Goal: Task Accomplishment & Management: Manage account settings

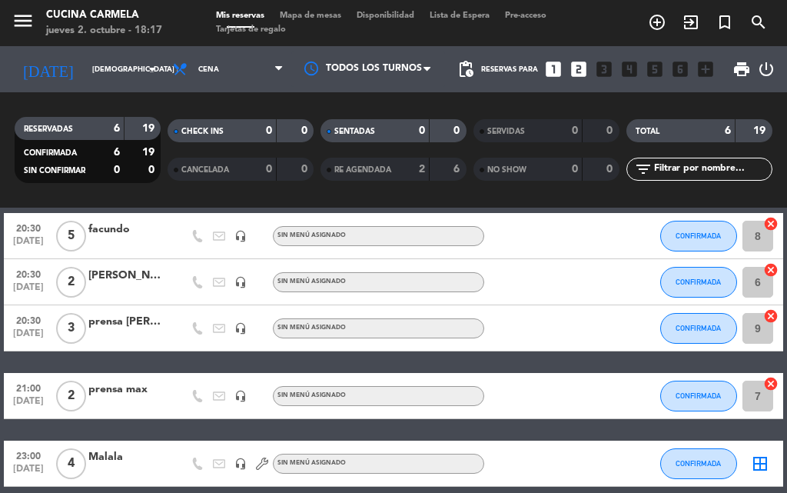
scroll to position [104, 0]
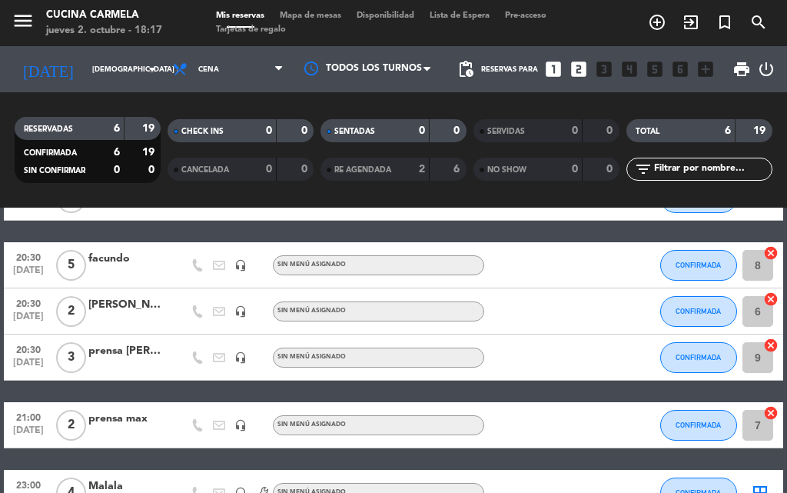
click at [128, 351] on div "prensa [PERSON_NAME]" at bounding box center [126, 351] width 77 height 18
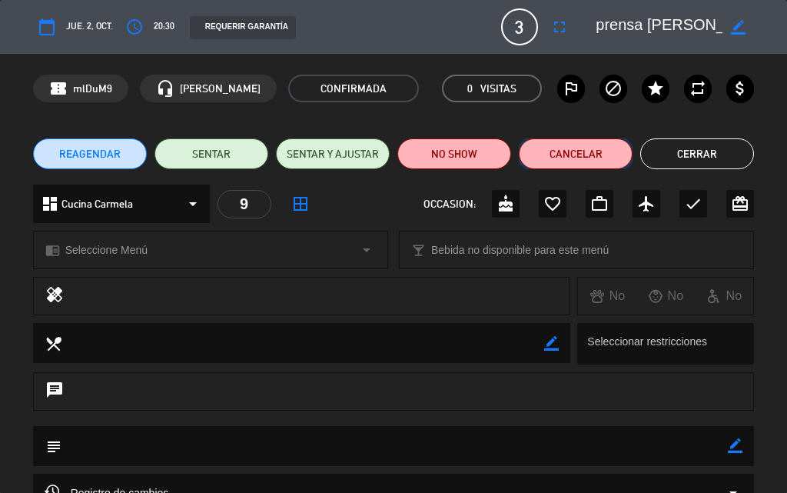
click at [572, 162] on button "Cancelar" at bounding box center [576, 153] width 114 height 31
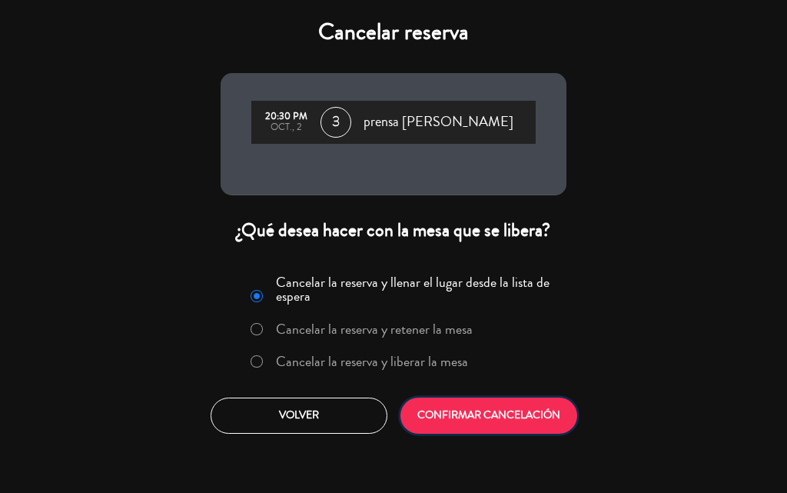
click at [496, 420] on button "CONFIRMAR CANCELACIÓN" at bounding box center [488, 415] width 177 height 36
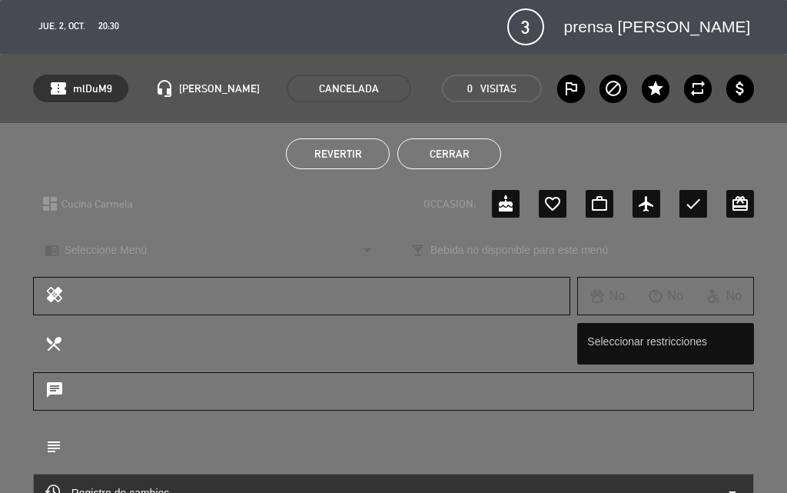
click at [440, 157] on button "Cerrar" at bounding box center [449, 153] width 104 height 31
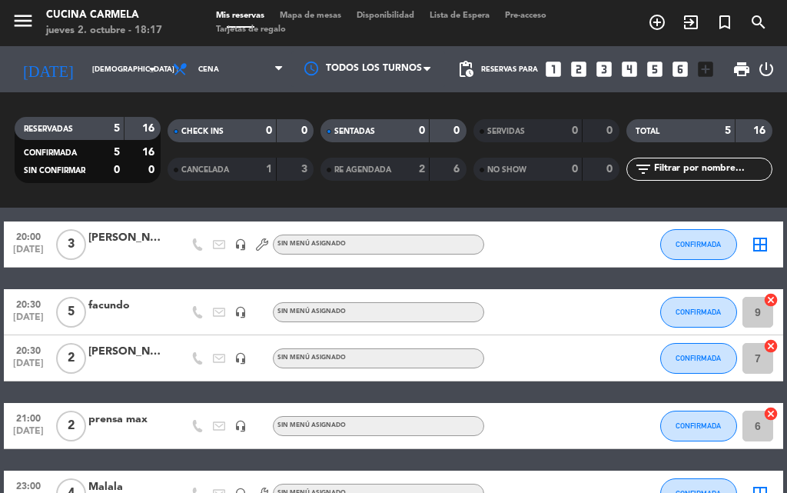
scroll to position [44, 0]
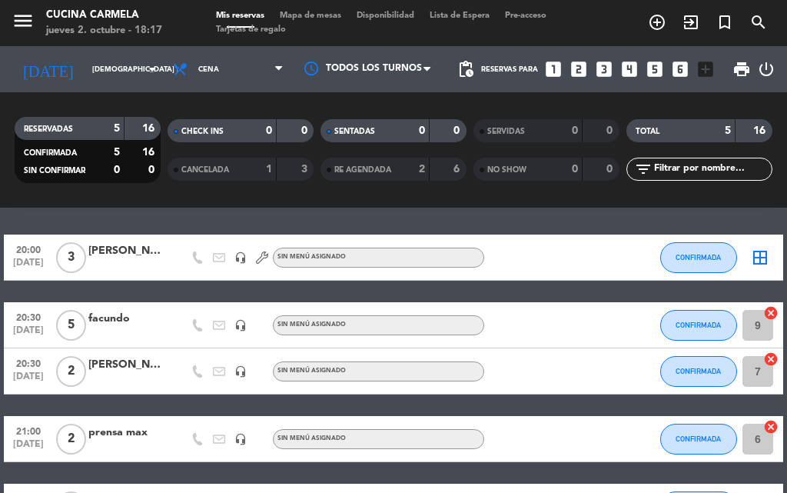
click at [658, 24] on icon "add_circle_outline" at bounding box center [657, 22] width 18 height 18
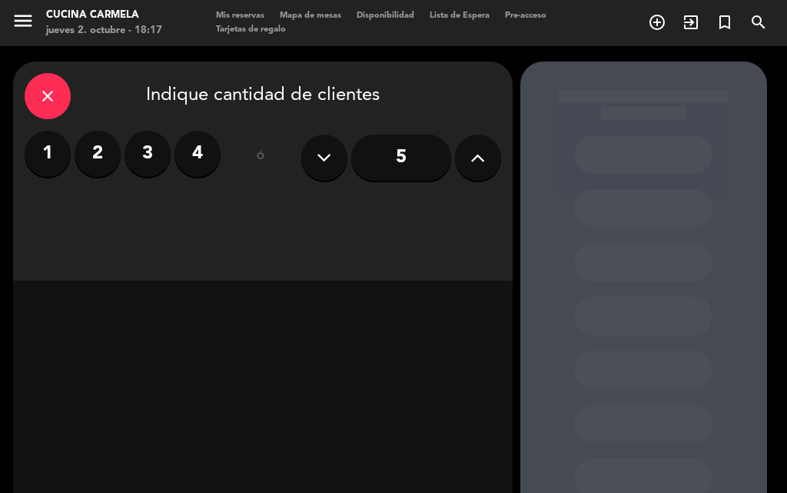
click at [199, 145] on label "4" at bounding box center [197, 154] width 46 height 46
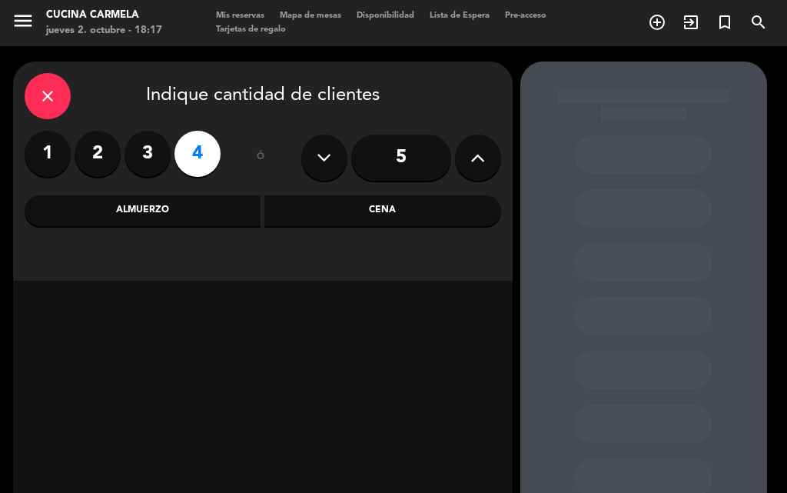
click at [374, 222] on div "Cena" at bounding box center [382, 210] width 237 height 31
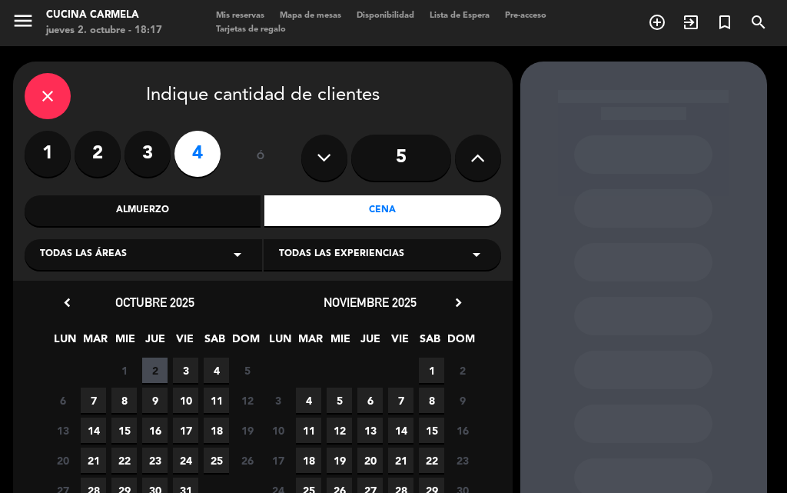
click at [154, 366] on span "2" at bounding box center [154, 369] width 25 height 25
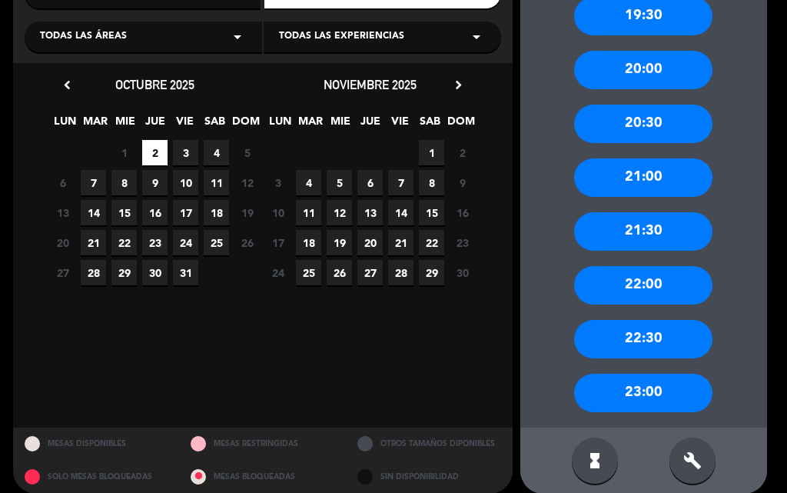
scroll to position [234, 0]
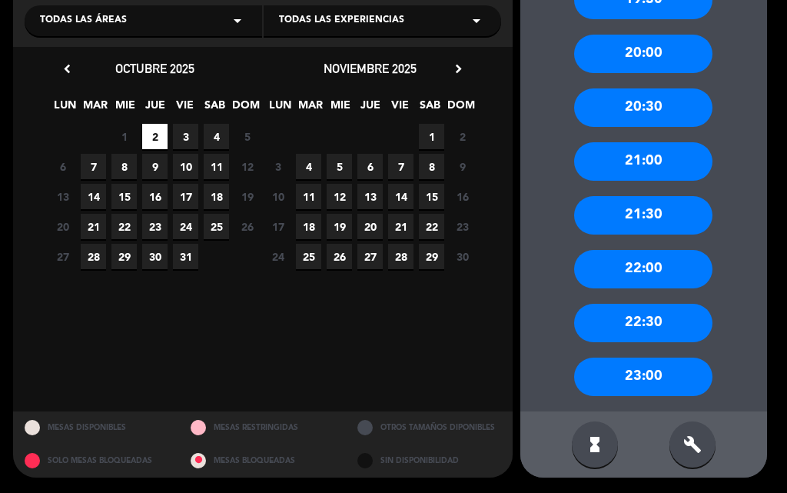
click at [651, 166] on div "21:00" at bounding box center [643, 161] width 138 height 38
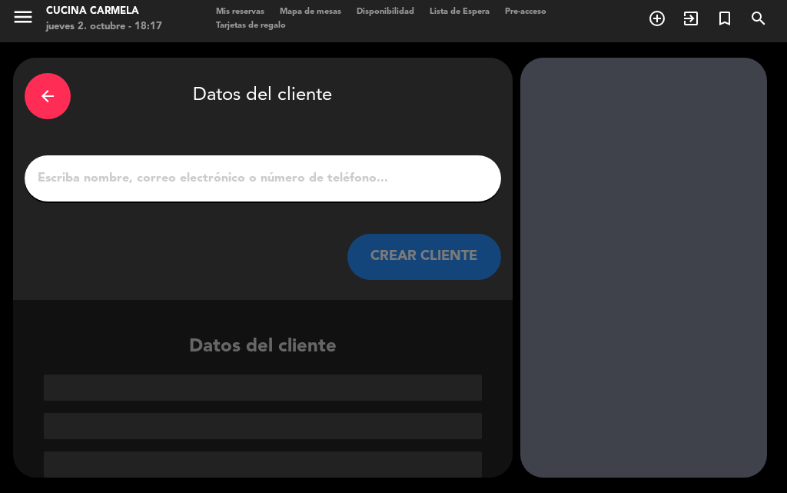
click at [315, 180] on input "1" at bounding box center [262, 178] width 453 height 22
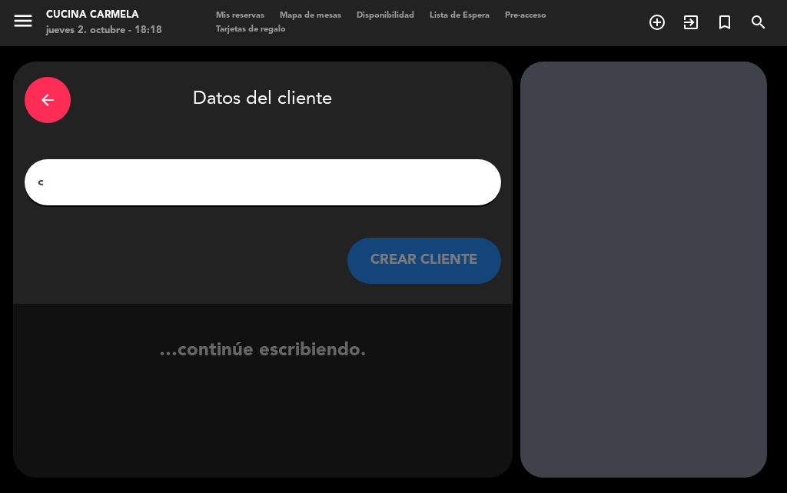
scroll to position [0, 0]
type input "c"
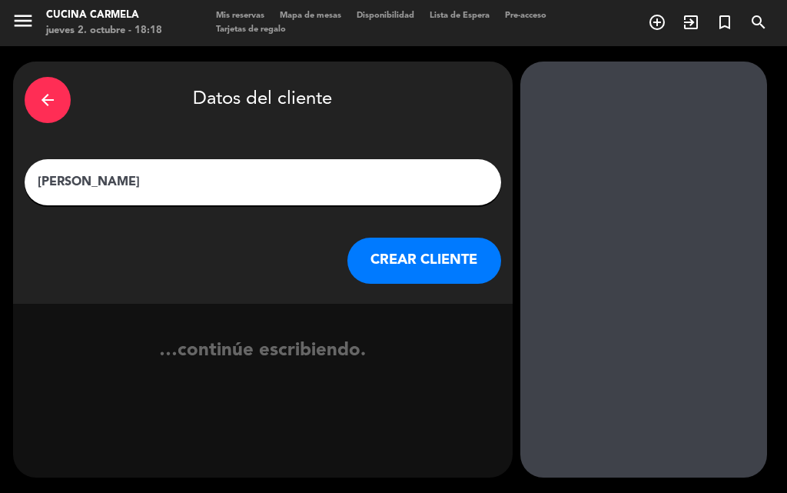
type input "[PERSON_NAME]"
click at [416, 247] on button "CREAR CLIENTE" at bounding box center [424, 260] width 154 height 46
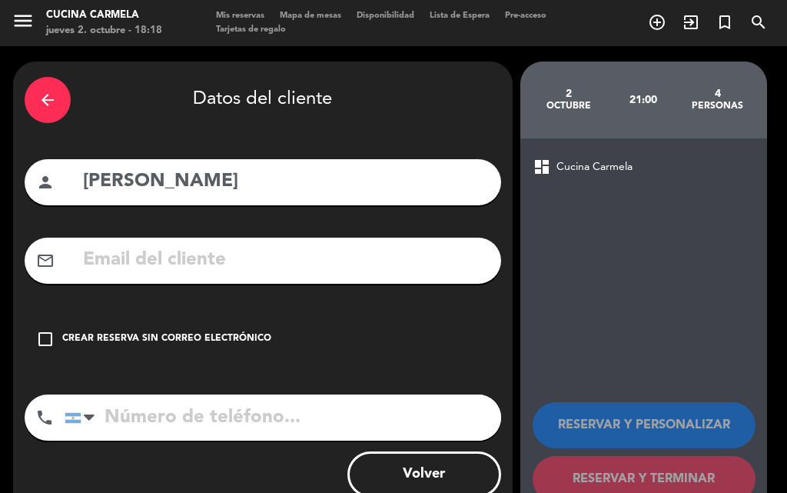
click at [42, 337] on icon "check_box_outline_blank" at bounding box center [45, 339] width 18 height 18
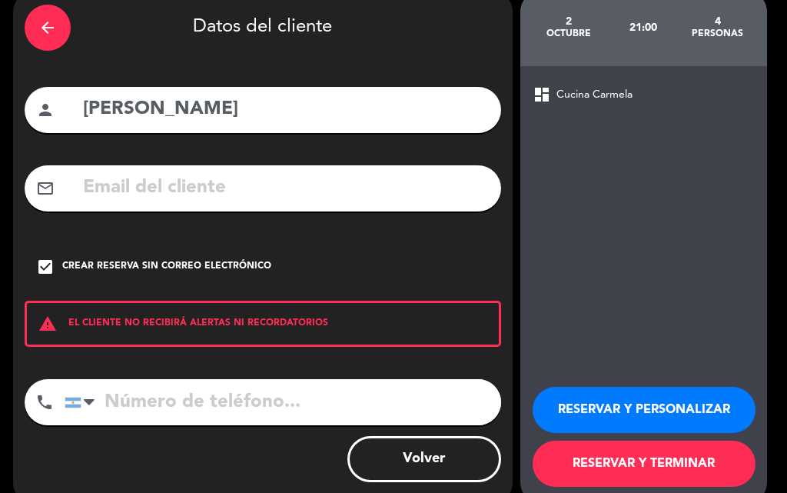
scroll to position [100, 0]
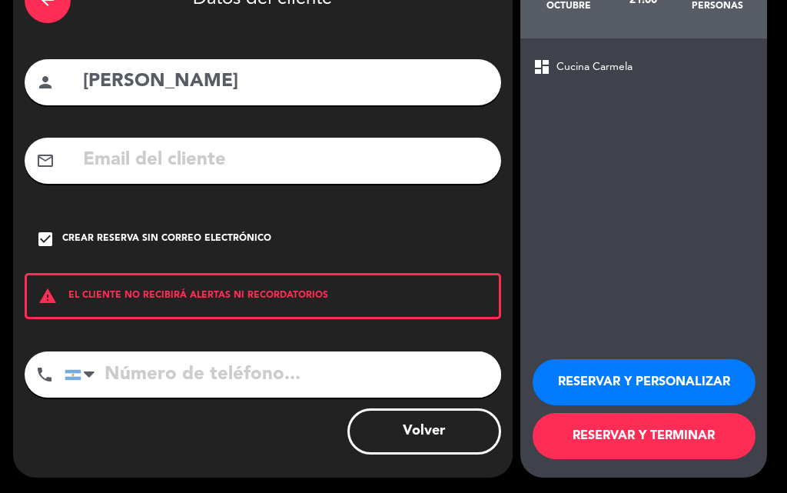
click at [666, 436] on button "RESERVAR Y TERMINAR" at bounding box center [643, 436] width 223 height 46
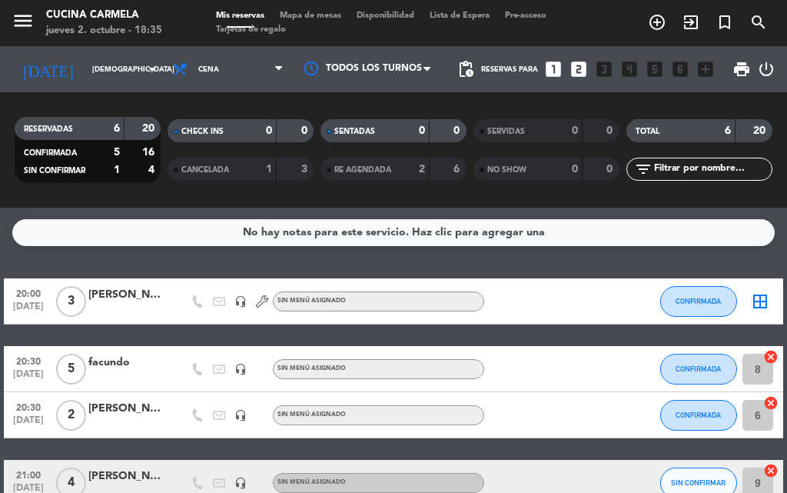
click at [38, 264] on div "No hay notas para este servicio. Haz clic para agregar una 20:00 [DATE] 3 [PERS…" at bounding box center [393, 349] width 787 height 285
